Goal: Task Accomplishment & Management: Manage account settings

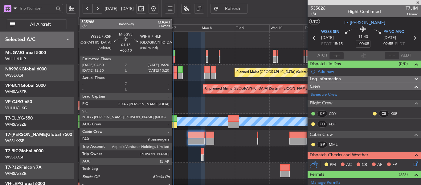
click at [174, 55] on div at bounding box center [174, 53] width 2 height 6
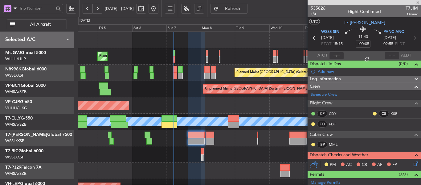
type input "+00:10"
type input "9"
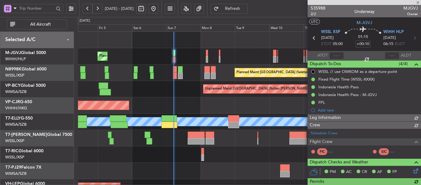
type input "[PERSON_NAME] (HHAFI)"
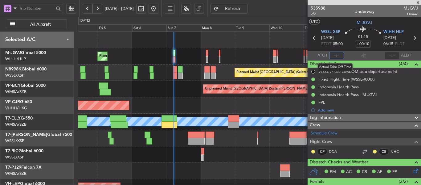
click at [333, 55] on input "text" at bounding box center [336, 55] width 15 height 7
click at [350, 50] on section "WSSL XSP [DATE] ETOT 05:00 01:15 +00:10 WIHH HLP [DATE] 06:15 ELDT" at bounding box center [364, 39] width 113 height 24
type input "04:57"
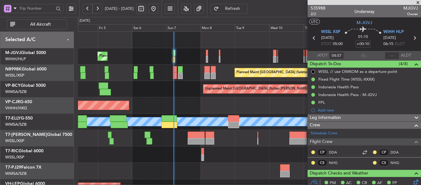
type input "[PERSON_NAME] (HHAFI)"
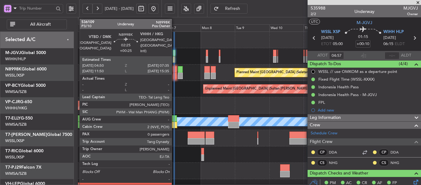
click at [174, 75] on div at bounding box center [175, 75] width 4 height 6
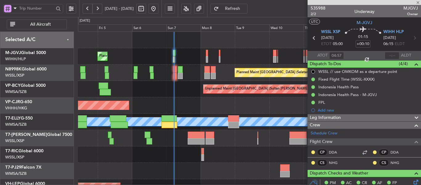
type input "+00:25"
type input "0"
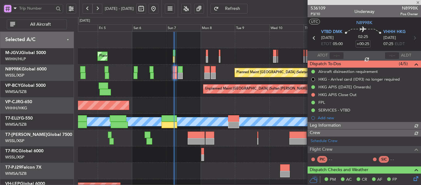
type input "[PERSON_NAME] (HHAFI)"
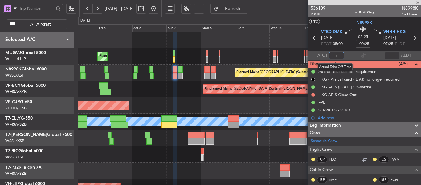
click at [331, 54] on input "text" at bounding box center [336, 55] width 15 height 7
click at [348, 54] on div "Flight Time Correction" at bounding box center [361, 57] width 37 height 8
type input "05:23"
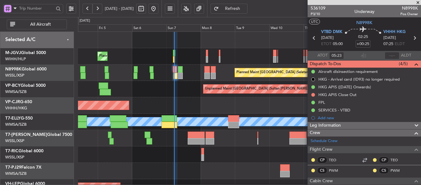
type input "[PERSON_NAME] (HHAFI)"
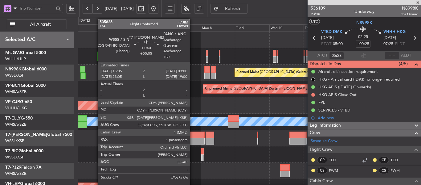
click at [193, 135] on div at bounding box center [196, 134] width 17 height 6
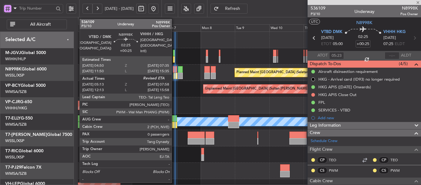
click at [174, 71] on div at bounding box center [175, 69] width 4 height 6
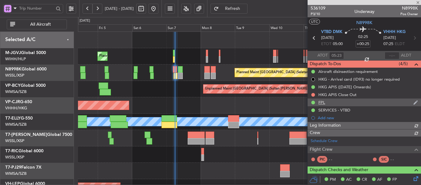
type input "[PERSON_NAME] (HHAFI)"
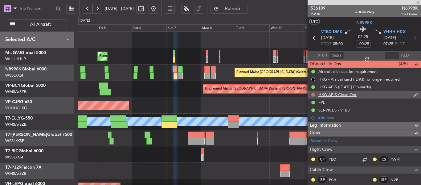
click at [312, 96] on button at bounding box center [313, 95] width 4 height 4
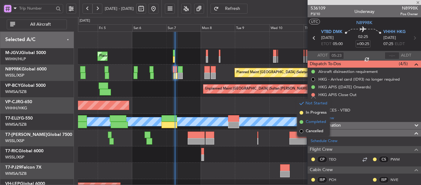
click at [301, 121] on span at bounding box center [302, 122] width 4 height 4
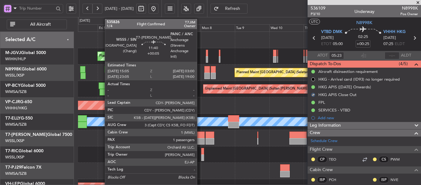
click at [200, 139] on div at bounding box center [196, 141] width 17 height 6
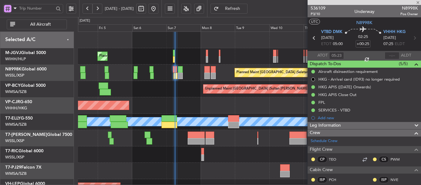
type input "+00:05"
type input "1"
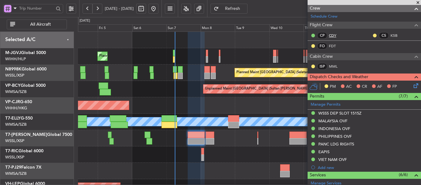
scroll to position [92, 0]
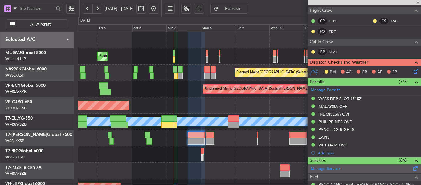
click at [326, 168] on link "Manage Services" at bounding box center [326, 168] width 31 height 6
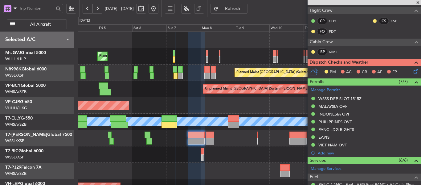
click at [244, 9] on span "Refresh" at bounding box center [232, 8] width 25 height 4
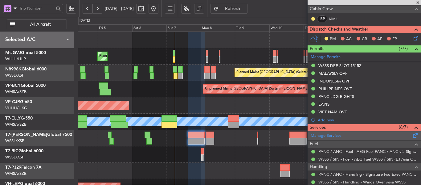
scroll to position [185, 0]
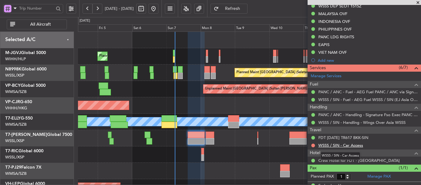
click at [341, 145] on link "WSSS / SIN - Car Access" at bounding box center [340, 144] width 45 height 5
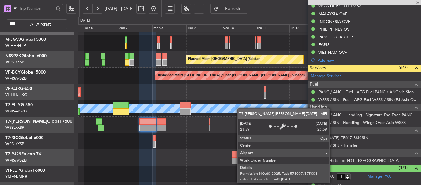
click at [219, 104] on div "MEL" at bounding box center [250, 108] width 1028 height 9
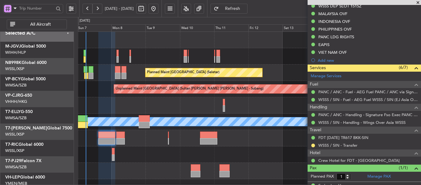
scroll to position [0, 0]
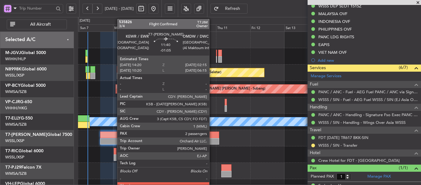
click at [212, 135] on div at bounding box center [210, 134] width 17 height 6
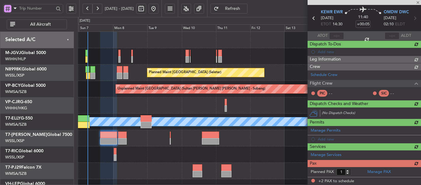
type input "-01:05"
type input "2"
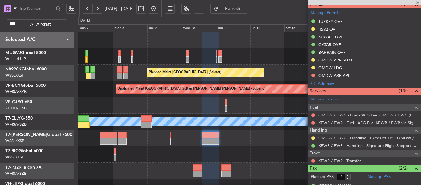
scroll to position [208, 0]
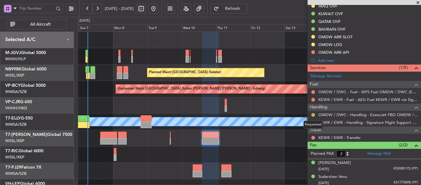
click at [312, 114] on button at bounding box center [313, 115] width 4 height 4
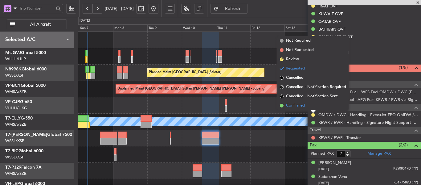
click at [282, 105] on span at bounding box center [282, 106] width 4 height 4
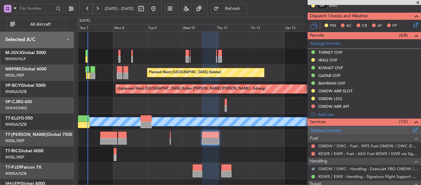
scroll to position [146, 0]
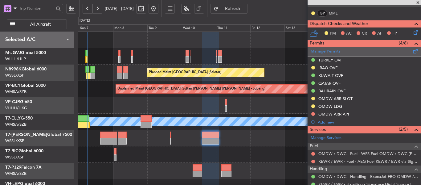
click at [329, 51] on link "Manage Permits" at bounding box center [326, 51] width 30 height 6
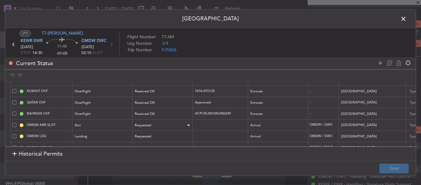
scroll to position [44, 0]
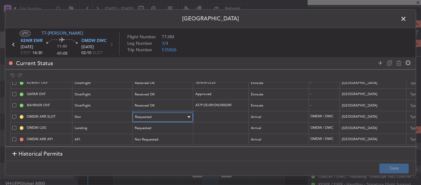
click at [160, 112] on div "Requested" at bounding box center [160, 116] width 51 height 9
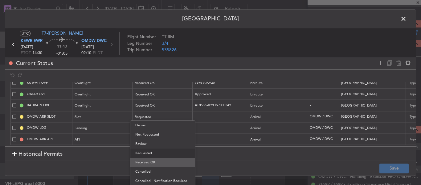
click at [158, 162] on span "Received OK" at bounding box center [162, 161] width 55 height 9
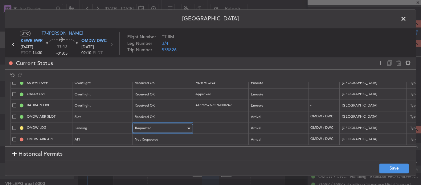
click at [164, 124] on div "Requested" at bounding box center [160, 128] width 51 height 9
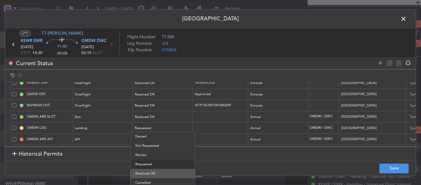
click at [167, 176] on span "Received OK" at bounding box center [162, 173] width 55 height 9
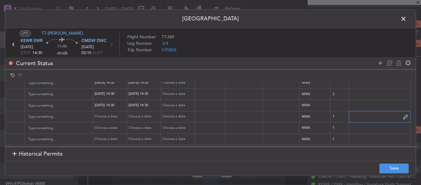
scroll to position [44, 386]
click at [350, 113] on input "text" at bounding box center [379, 116] width 61 height 9
paste input "KEJF134 11SEP11SEP 0004000 019CCX EWR0210 D / RE.T7JIM"
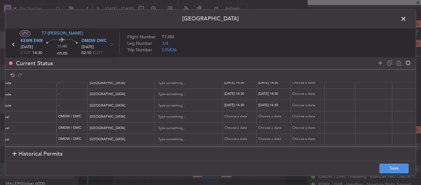
scroll to position [44, 252]
type input "KEJF134 11SEP11SEP 0004000 019CCX EWR0210 D / RE.T7JIM"
click at [231, 114] on div "Choose a date" at bounding box center [240, 116] width 32 height 5
select select "9"
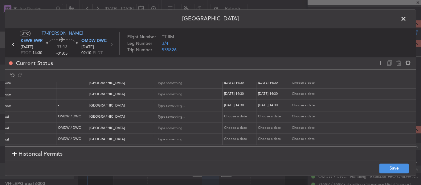
select select "2025"
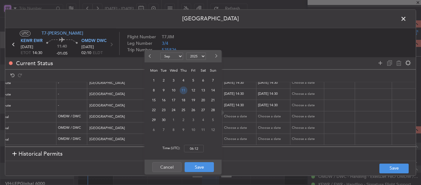
click at [182, 90] on span "11" at bounding box center [184, 90] width 8 height 8
click at [194, 149] on input "00:00" at bounding box center [194, 148] width 20 height 7
type input "02:10"
click at [197, 168] on button "Save" at bounding box center [199, 167] width 29 height 10
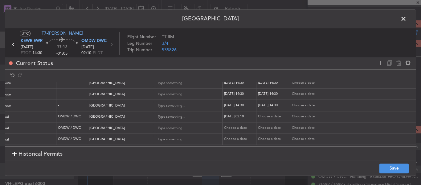
click at [274, 114] on div "Choose a date" at bounding box center [274, 116] width 32 height 5
select select "9"
select select "2025"
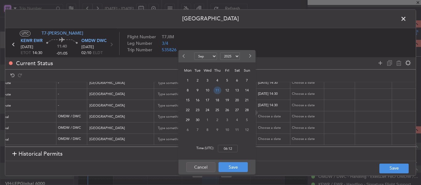
click at [219, 89] on span "11" at bounding box center [218, 90] width 8 height 8
click at [230, 150] on input "00:00" at bounding box center [228, 148] width 20 height 7
type input "02:10"
click at [234, 170] on button "Save" at bounding box center [232, 167] width 29 height 10
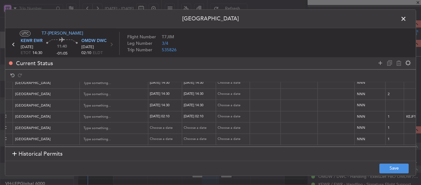
scroll to position [44, 326]
click at [159, 125] on div "Choose a date" at bounding box center [165, 127] width 32 height 5
select select "9"
select select "2025"
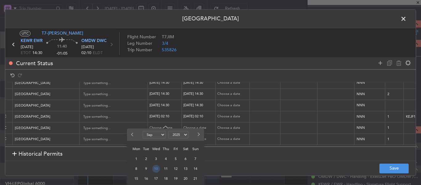
click at [155, 167] on span "10" at bounding box center [156, 169] width 8 height 8
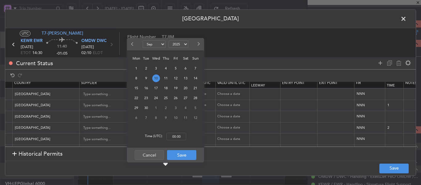
scroll to position [0, 326]
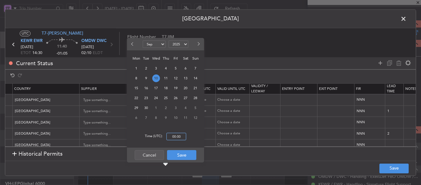
click at [178, 136] on input "00:00" at bounding box center [176, 136] width 20 height 7
type input "14:30"
click at [186, 155] on button "Save" at bounding box center [181, 155] width 29 height 10
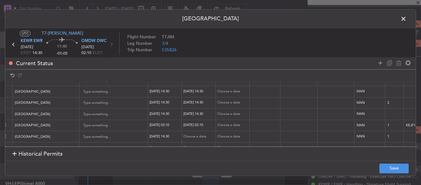
scroll to position [44, 326]
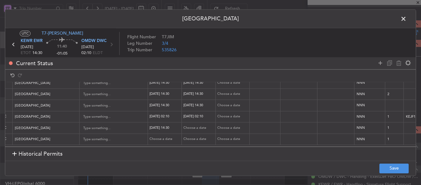
click at [194, 125] on div "Choose a date" at bounding box center [199, 127] width 32 height 5
select select "9"
select select "2025"
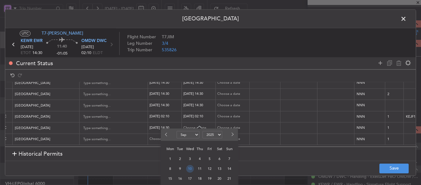
click at [189, 171] on span "10" at bounding box center [190, 169] width 8 height 8
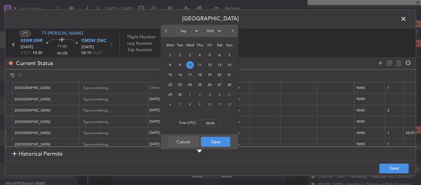
scroll to position [13, 326]
click at [209, 123] on input "00:00" at bounding box center [210, 122] width 20 height 7
type input "14:30"
click at [213, 140] on button "Save" at bounding box center [215, 142] width 29 height 10
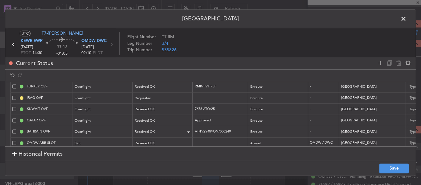
scroll to position [44, 0]
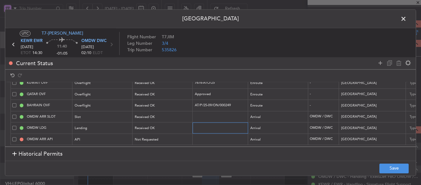
click at [203, 125] on input "text" at bounding box center [221, 127] width 54 height 5
paste input "LP/2025/12240"
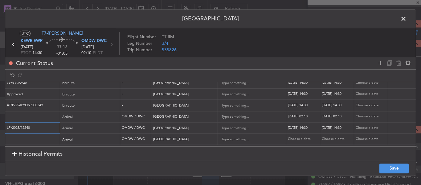
scroll to position [44, 304]
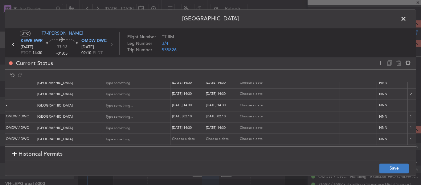
type input "LP/2025/12240"
click at [389, 165] on button "Save" at bounding box center [393, 168] width 29 height 10
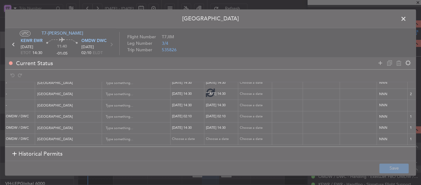
type input "OMDW ARR SLOT 0210Z"
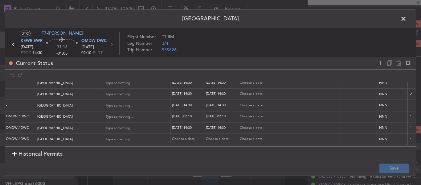
click at [406, 20] on span at bounding box center [406, 20] width 0 height 12
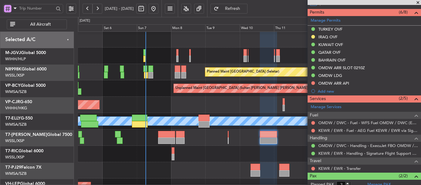
scroll to position [1, 0]
click at [187, 151] on div at bounding box center [249, 153] width 343 height 16
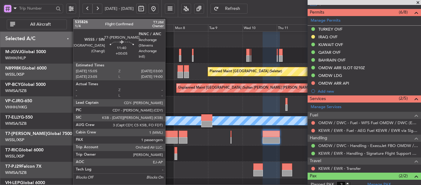
click at [168, 139] on div at bounding box center [169, 140] width 17 height 6
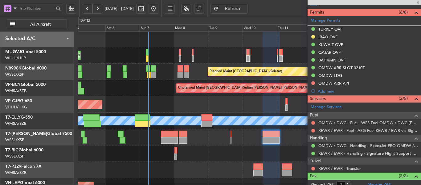
type input "+00:05"
type input "1"
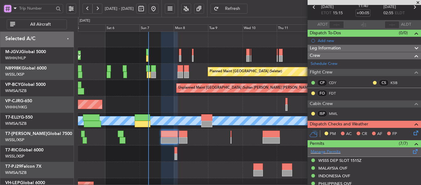
scroll to position [92, 0]
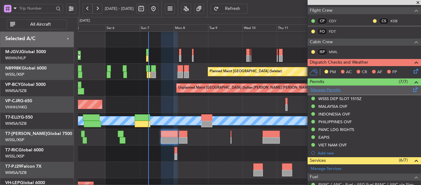
click at [335, 89] on link "Manage Permits" at bounding box center [326, 90] width 30 height 6
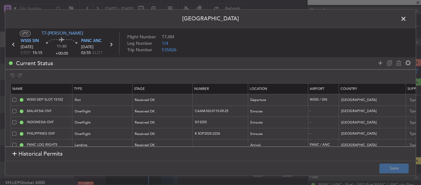
click at [83, 18] on header "[GEOGRAPHIC_DATA]" at bounding box center [210, 19] width 410 height 18
drag, startPoint x: 231, startPoint y: 111, endPoint x: 189, endPoint y: 109, distance: 42.0
click at [189, 109] on tr "MALAYSIA OVF Overflight Received OK CAAM-NS-0115-09-25 Enroute - [GEOGRAPHIC_DA…" at bounding box center [404, 110] width 786 height 11
drag, startPoint x: 52, startPoint y: 17, endPoint x: 78, endPoint y: 63, distance: 52.6
click at [52, 17] on header "[GEOGRAPHIC_DATA]" at bounding box center [210, 19] width 410 height 18
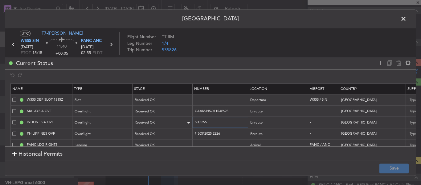
drag, startPoint x: 216, startPoint y: 122, endPoint x: 186, endPoint y: 122, distance: 30.5
click at [186, 122] on tr "INDONESIA OVF Overflight Received OK SI13255 Enroute - [GEOGRAPHIC_DATA] [DATE]…" at bounding box center [404, 121] width 786 height 11
click at [71, 76] on div at bounding box center [210, 75] width 410 height 13
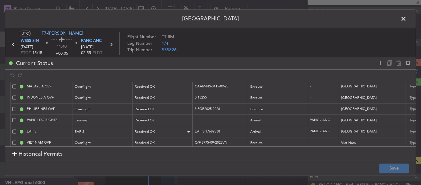
scroll to position [33, 0]
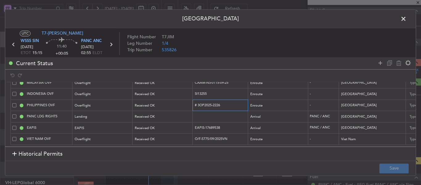
drag, startPoint x: 219, startPoint y: 99, endPoint x: 198, endPoint y: 99, distance: 21.6
click at [198, 102] on input "# 3OP2025-2226" at bounding box center [221, 104] width 54 height 5
click at [88, 22] on header "[GEOGRAPHIC_DATA]" at bounding box center [210, 19] width 410 height 18
drag, startPoint x: 234, startPoint y: 134, endPoint x: 183, endPoint y: 134, distance: 50.8
click at [183, 134] on tr "VIET NAM OVF Overflight Received OK O/F-5775/09/2025VN Enroute - [GEOGRAPHIC_DA…" at bounding box center [404, 138] width 786 height 11
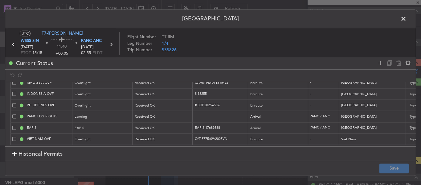
click at [87, 62] on div "Current Status" at bounding box center [210, 63] width 410 height 12
drag, startPoint x: 229, startPoint y: 122, endPoint x: 197, endPoint y: 137, distance: 34.9
click at [179, 124] on tr "EAPIS EAPIS Received OK EAPIS-17689538 Arrival PANC / ANC [GEOGRAPHIC_DATA] Cho…" at bounding box center [404, 127] width 786 height 11
click at [406, 18] on span at bounding box center [406, 20] width 0 height 12
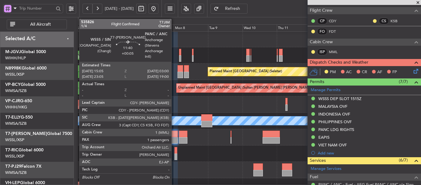
click at [174, 136] on div at bounding box center [169, 133] width 17 height 6
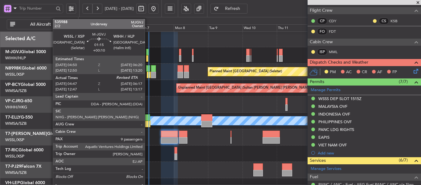
click at [148, 56] on div at bounding box center [147, 58] width 2 height 6
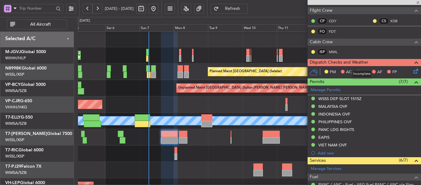
type input "+00:10"
type input "04:57"
type input "9"
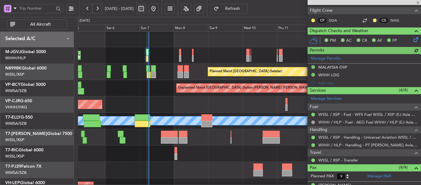
type input "[PERSON_NAME] (HHAFI)"
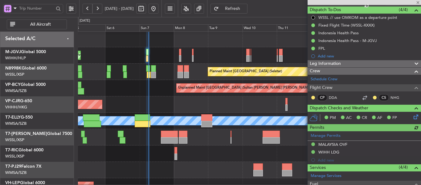
scroll to position [0, 0]
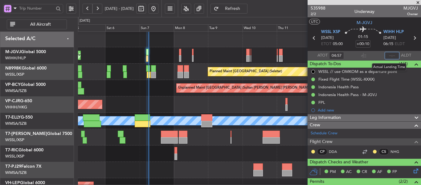
click at [389, 54] on input "text" at bounding box center [392, 55] width 15 height 7
click at [370, 54] on section "ATOT 04:57 0618 ALDT" at bounding box center [364, 55] width 113 height 9
type input "06:18"
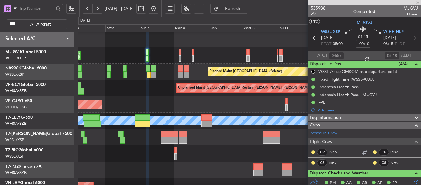
type input "[PERSON_NAME] (HHAFI)"
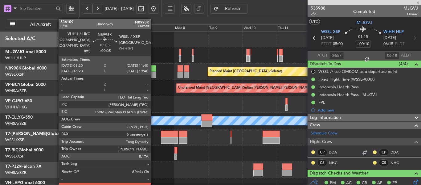
click at [153, 70] on div at bounding box center [153, 68] width 5 height 6
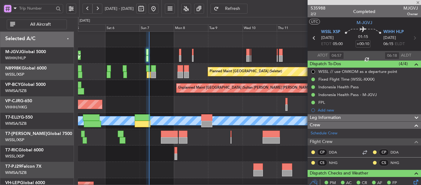
type input "+00:05"
type input "6"
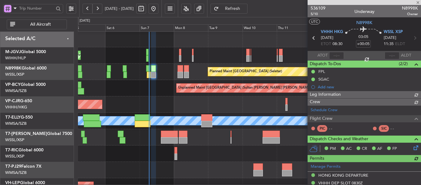
type input "[PERSON_NAME] (HHAFI)"
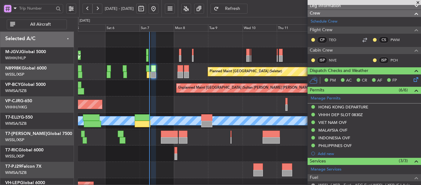
scroll to position [185, 0]
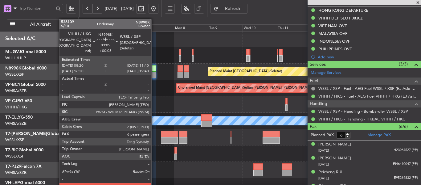
click at [154, 67] on div at bounding box center [153, 68] width 5 height 6
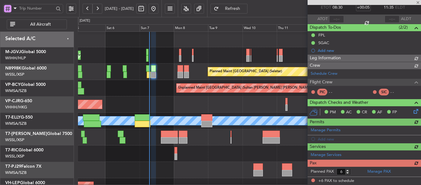
type input "[PERSON_NAME] (HHAFI)"
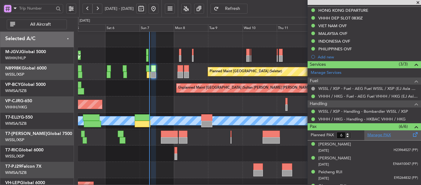
click at [376, 135] on link "Manage PAX" at bounding box center [378, 135] width 23 height 6
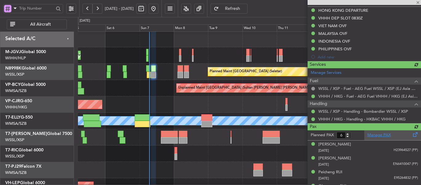
type input "7"
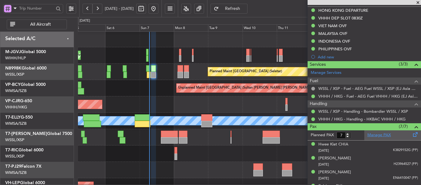
type input "[PERSON_NAME] (HHAFI)"
type input "8"
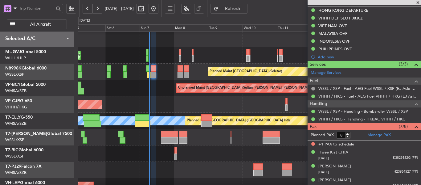
click at [245, 11] on span "Refresh" at bounding box center [232, 8] width 25 height 4
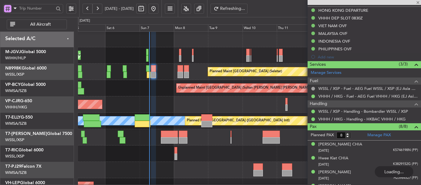
type input "[PERSON_NAME] (HHAFI)"
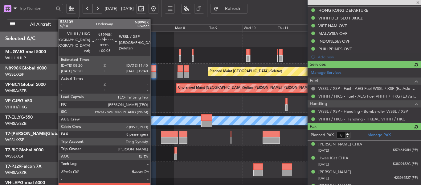
type input "[PERSON_NAME] (HHAFI)"
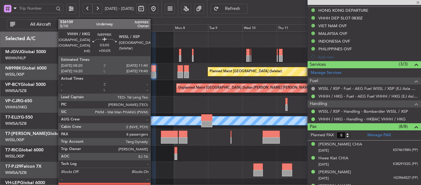
click at [153, 71] on div at bounding box center [153, 74] width 5 height 6
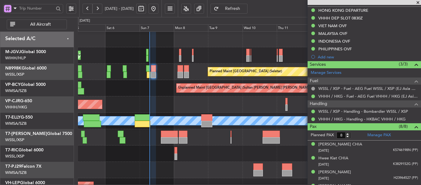
type input "[PERSON_NAME] (HHAFI)"
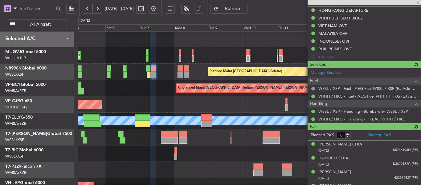
type input "[PERSON_NAME] (HHAFI)"
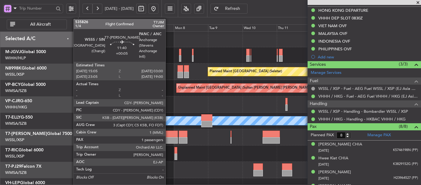
click at [168, 141] on div at bounding box center [169, 140] width 17 height 6
click at [169, 142] on div at bounding box center [169, 140] width 17 height 6
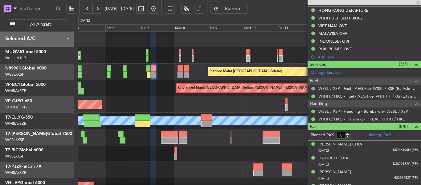
click at [168, 138] on div at bounding box center [169, 140] width 17 height 6
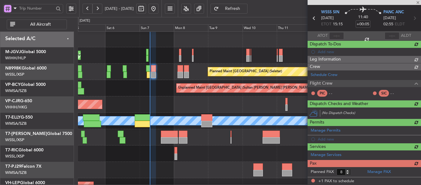
type input "1"
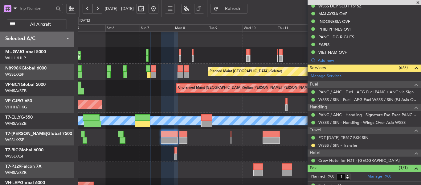
scroll to position [181, 0]
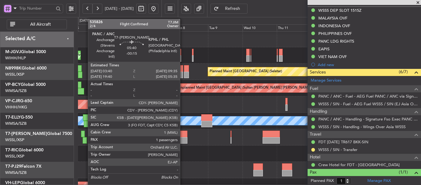
click at [183, 137] on div at bounding box center [183, 140] width 9 height 6
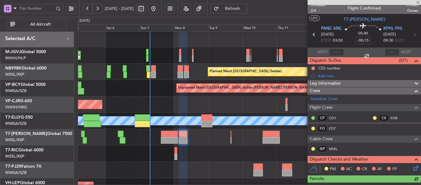
scroll to position [0, 0]
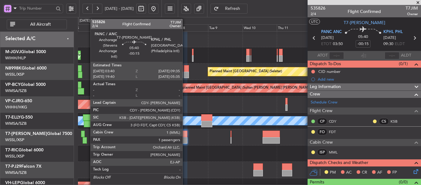
click at [185, 135] on div at bounding box center [183, 133] width 9 height 6
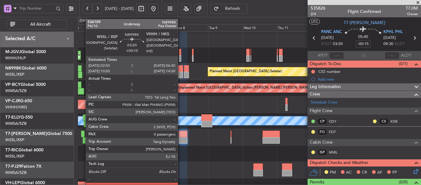
click at [181, 73] on div at bounding box center [180, 74] width 5 height 6
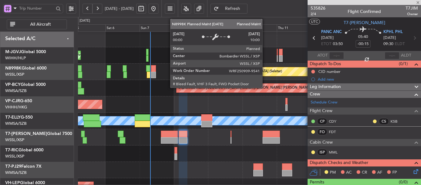
type input "+00:15"
type input "0"
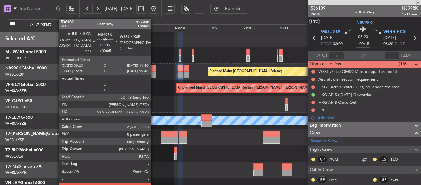
click at [154, 73] on div at bounding box center [153, 74] width 5 height 6
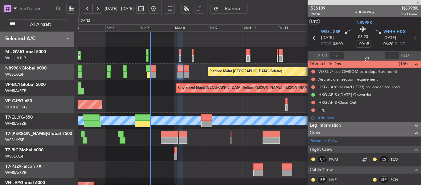
type input "+00:05"
type input "8"
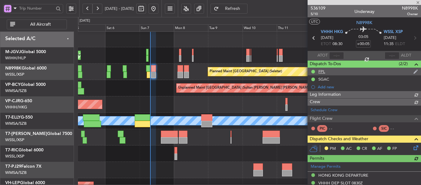
type input "[PERSON_NAME] (HHAFI)"
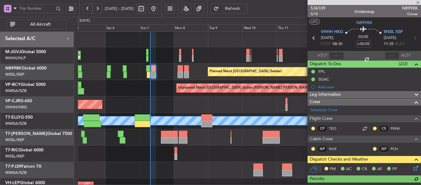
type input "[PERSON_NAME] (HHAFI)"
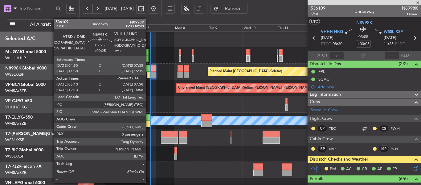
click at [149, 76] on div at bounding box center [149, 74] width 4 height 6
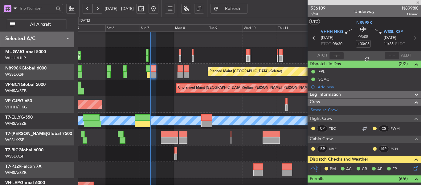
type input "+00:25"
type input "05:23"
type input "0"
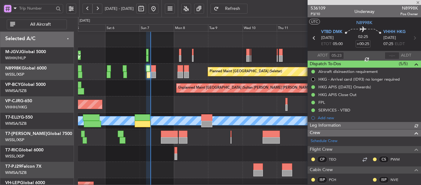
type input "[PERSON_NAME] (HHAFI)"
click at [418, 3] on span at bounding box center [418, 3] width 6 height 6
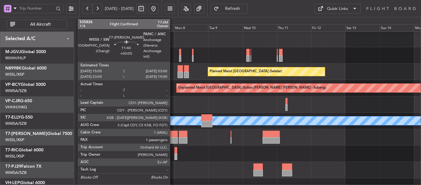
click at [173, 136] on div at bounding box center [169, 133] width 17 height 6
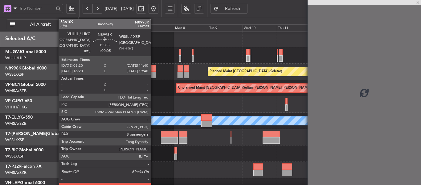
click at [153, 74] on div at bounding box center [153, 74] width 5 height 6
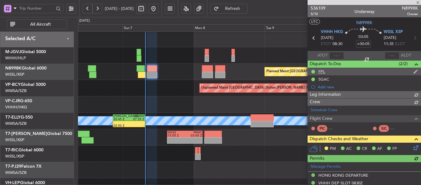
type input "[PERSON_NAME] (HHAFI)"
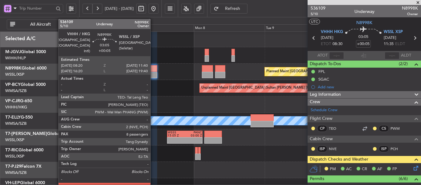
click at [153, 71] on div at bounding box center [152, 68] width 10 height 6
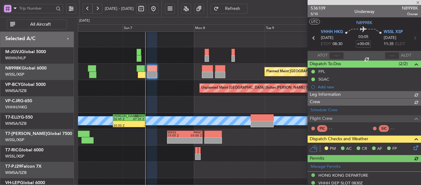
type input "[PERSON_NAME] (HHAFI)"
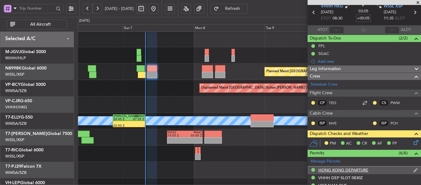
scroll to position [123, 0]
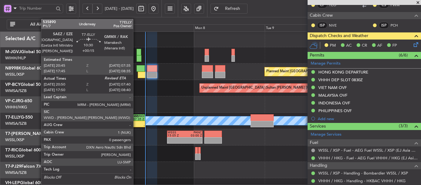
click at [135, 123] on div at bounding box center [136, 122] width 15 height 3
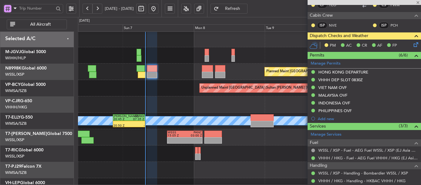
type input "+00:15"
type input "21:05"
type input "0"
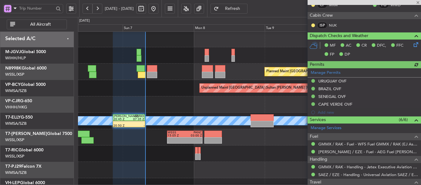
type input "[PERSON_NAME] (HHAFI)"
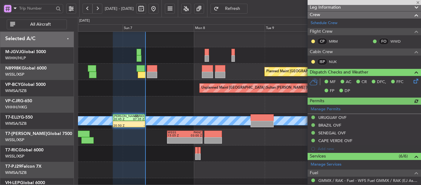
scroll to position [0, 0]
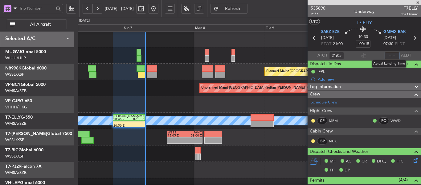
click at [387, 55] on input "text" at bounding box center [392, 55] width 15 height 7
click at [377, 54] on section "ATOT 21:05 0738 ALDT" at bounding box center [364, 55] width 113 height 9
type input "07:38"
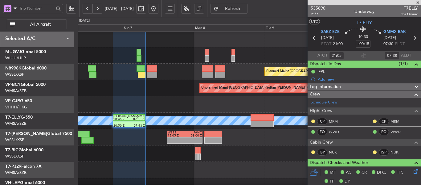
type input "[PERSON_NAME] (HHAFI)"
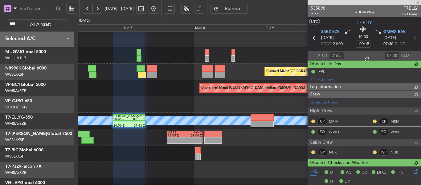
type input "[PERSON_NAME] (HHAFI)"
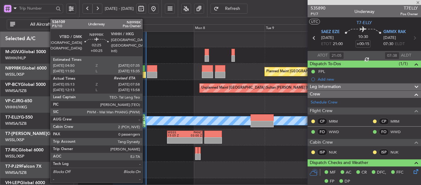
click at [145, 73] on div at bounding box center [142, 74] width 8 height 6
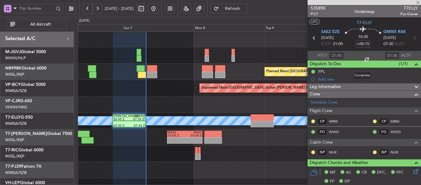
type input "+00:25"
type input "05:23"
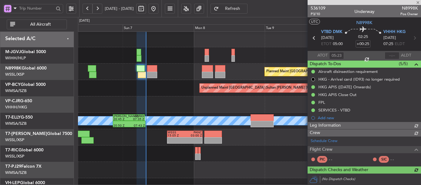
type input "[PERSON_NAME] (HHAFI)"
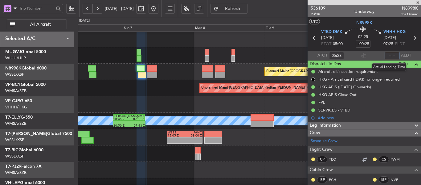
click at [388, 57] on input "text" at bounding box center [392, 55] width 15 height 7
click at [368, 53] on section "ATOT 05:23 0749 ALDT" at bounding box center [364, 55] width 113 height 9
type input "07:49"
click at [368, 53] on section "ATOT 05:23 07:49 ALDT" at bounding box center [364, 55] width 113 height 9
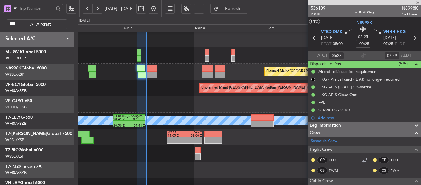
type input "[PERSON_NAME] (HHAFI)"
click at [158, 71] on div "Planned Maint [GEOGRAPHIC_DATA] (Seletar)" at bounding box center [249, 71] width 343 height 16
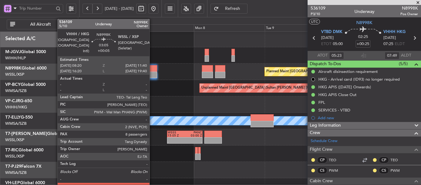
click at [152, 71] on div at bounding box center [152, 68] width 10 height 6
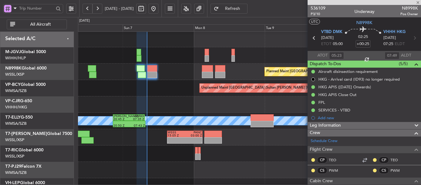
type input "+00:05"
type input "8"
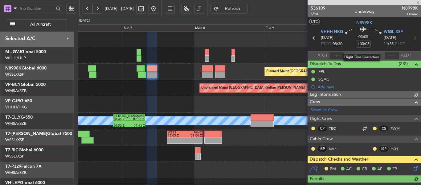
type input "[PERSON_NAME] (HHAFI)"
click at [364, 46] on input "+00:05" at bounding box center [363, 43] width 15 height 7
click at [371, 56] on section "ATOT ALDT" at bounding box center [364, 55] width 113 height 9
type input "+00:30"
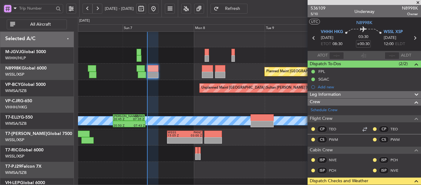
type input "[PERSON_NAME] (HHAFI)"
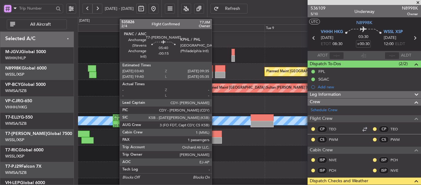
click at [214, 141] on div at bounding box center [213, 140] width 18 height 6
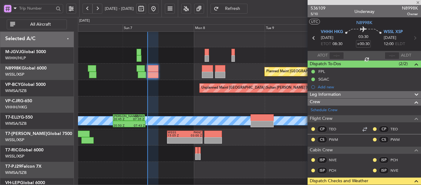
type input "-00:15"
type input "1"
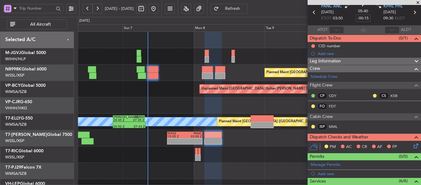
scroll to position [18, 0]
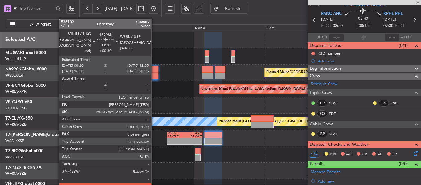
click at [154, 71] on div at bounding box center [152, 69] width 11 height 6
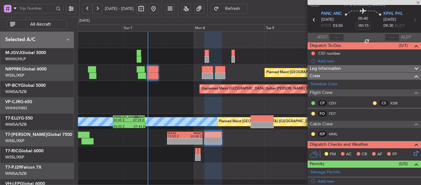
type input "+00:30"
type input "8"
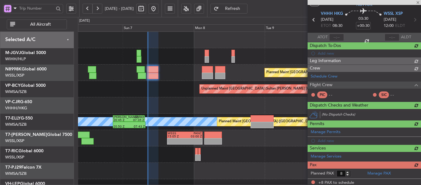
type input "[PERSON_NAME] (HHAFI)"
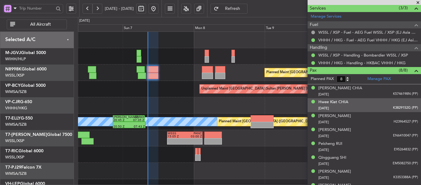
scroll to position [247, 0]
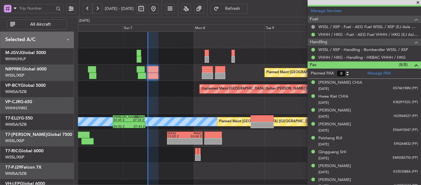
click at [245, 10] on span "Refresh" at bounding box center [232, 8] width 25 height 4
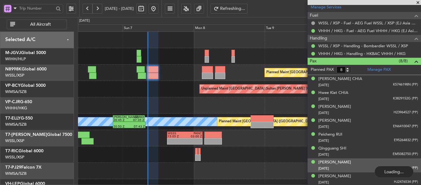
scroll to position [251, 0]
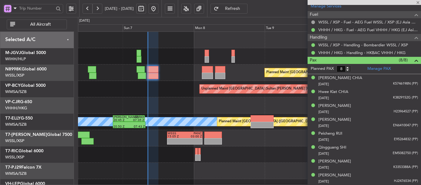
type input "[PERSON_NAME] (HHAFI)"
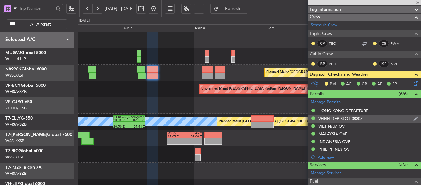
scroll to position [92, 0]
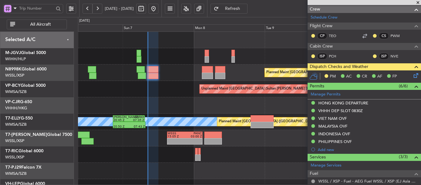
click at [412, 76] on icon at bounding box center [414, 74] width 5 height 5
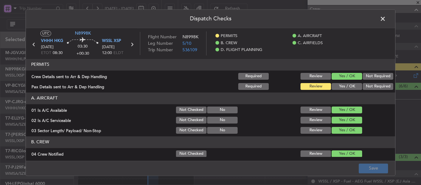
click at [337, 87] on button "Yes / OK" at bounding box center [347, 86] width 31 height 7
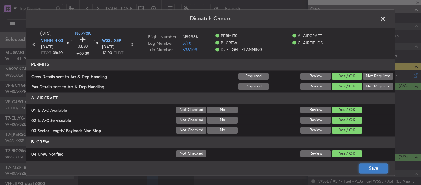
click at [377, 169] on button "Save" at bounding box center [373, 168] width 29 height 10
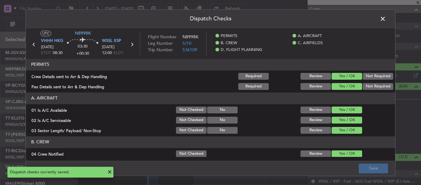
click at [386, 20] on span at bounding box center [386, 20] width 0 height 12
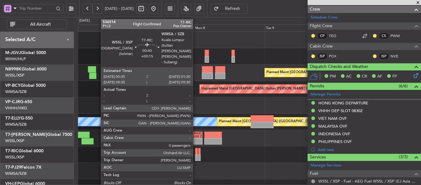
click at [196, 156] on div at bounding box center [196, 157] width 3 height 6
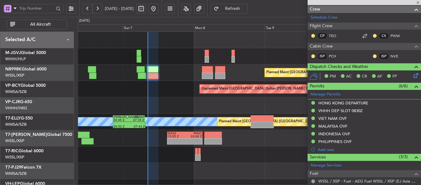
type input "+00:15"
type input "0"
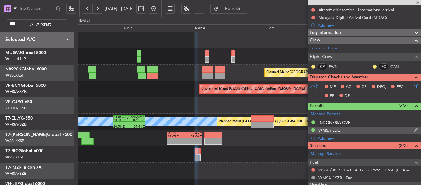
scroll to position [0, 0]
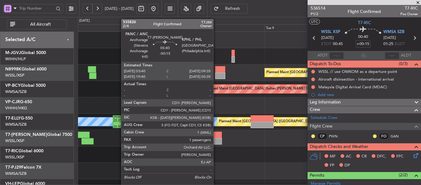
click at [216, 141] on div at bounding box center [213, 141] width 18 height 6
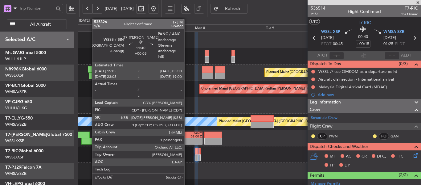
click at [187, 143] on div "-" at bounding box center [193, 142] width 17 height 3
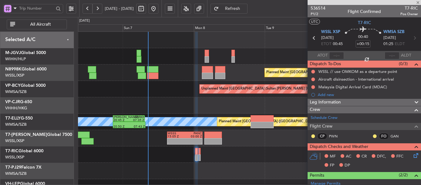
type input "+00:05"
type input "1"
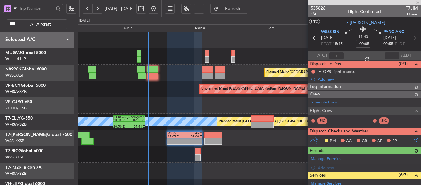
type input "[PERSON_NAME] (LEU)"
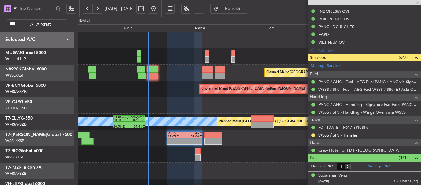
scroll to position [203, 0]
click at [341, 136] on link "WSSS / SIN - Transfer" at bounding box center [337, 134] width 39 height 5
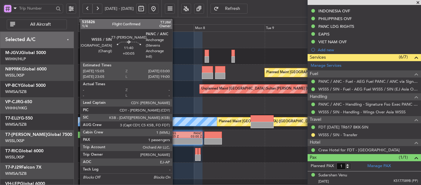
click at [178, 138] on div at bounding box center [176, 139] width 17 height 3
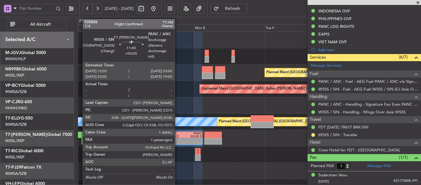
click at [178, 138] on div at bounding box center [176, 139] width 17 height 3
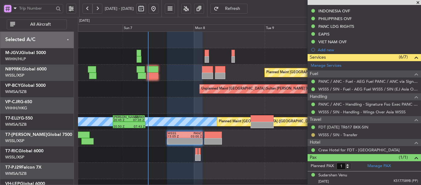
click at [313, 135] on button at bounding box center [313, 135] width 4 height 4
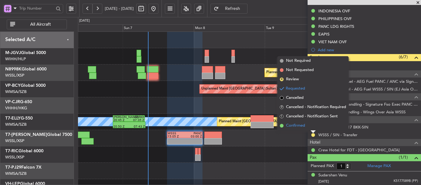
click at [282, 125] on span at bounding box center [282, 126] width 4 height 4
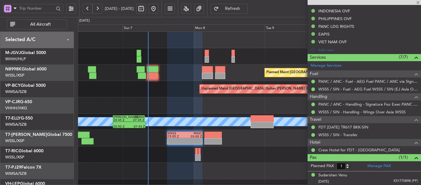
type input "[PERSON_NAME] (LEU)"
click at [245, 6] on span "Refresh" at bounding box center [232, 8] width 25 height 4
type input "[PERSON_NAME] (LEU)"
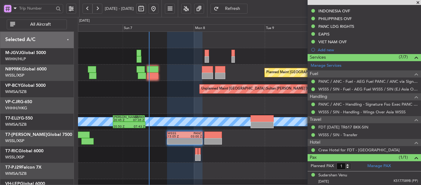
type input "[PERSON_NAME] (LEU)"
